Goal: Information Seeking & Learning: Find specific fact

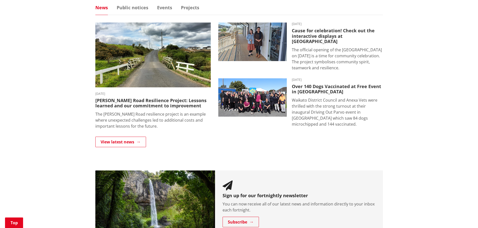
scroll to position [451, 0]
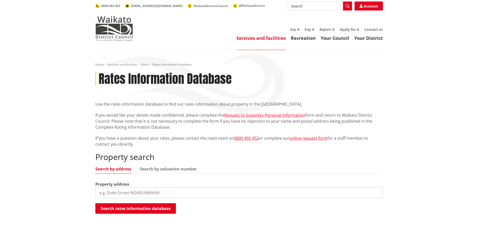
click at [113, 190] on input "search" at bounding box center [238, 193] width 287 height 11
type input "90 [PERSON_NAME]"
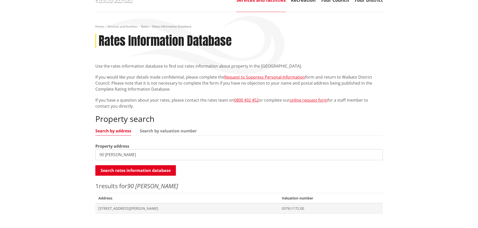
scroll to position [50, 0]
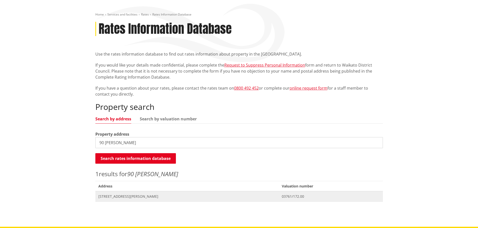
click at [126, 197] on span "[STREET_ADDRESS][PERSON_NAME]" at bounding box center [187, 196] width 178 height 5
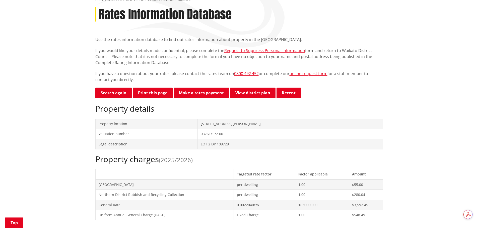
scroll to position [176, 0]
